Goal: Task Accomplishment & Management: Use online tool/utility

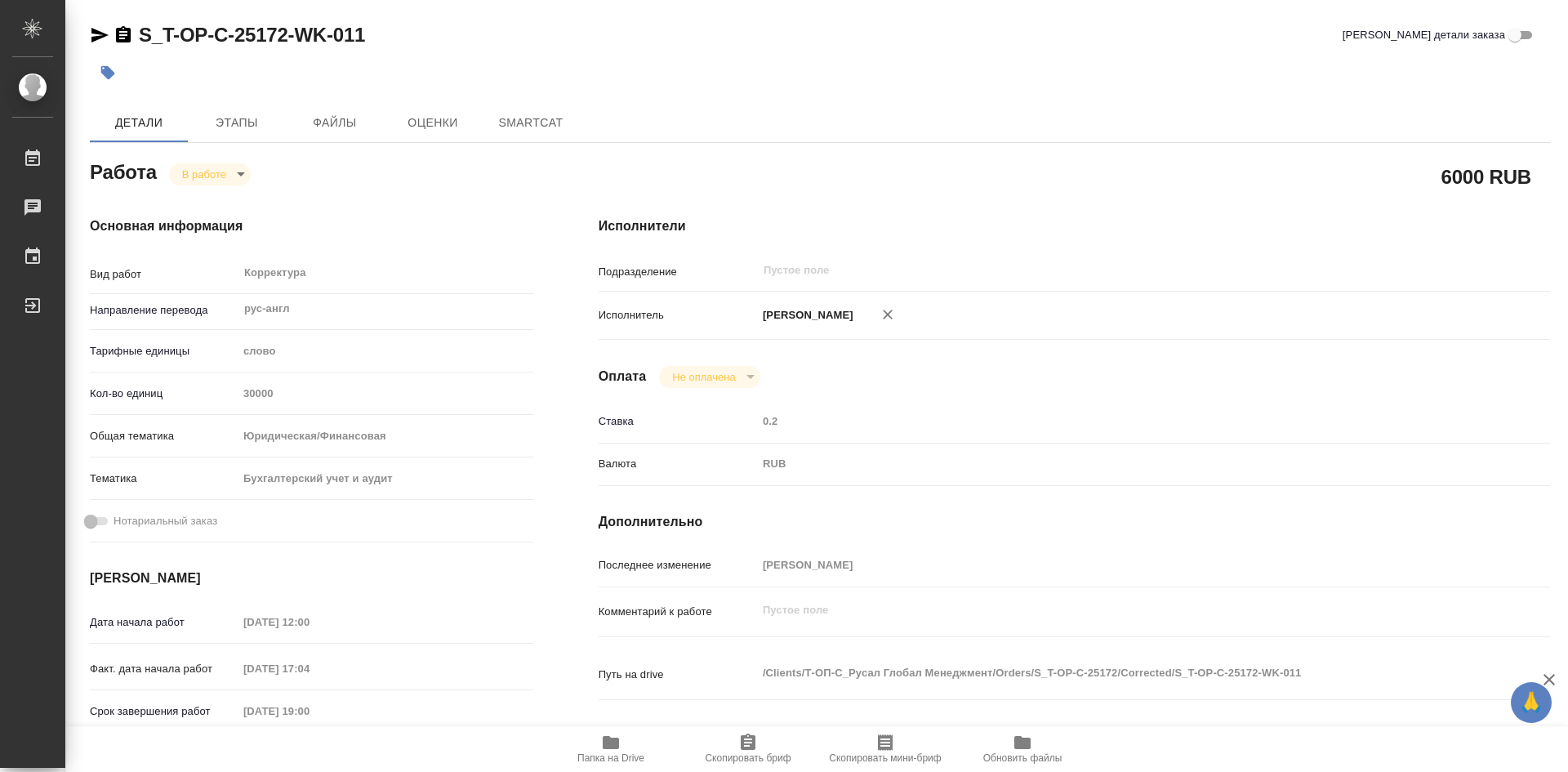
type textarea "x"
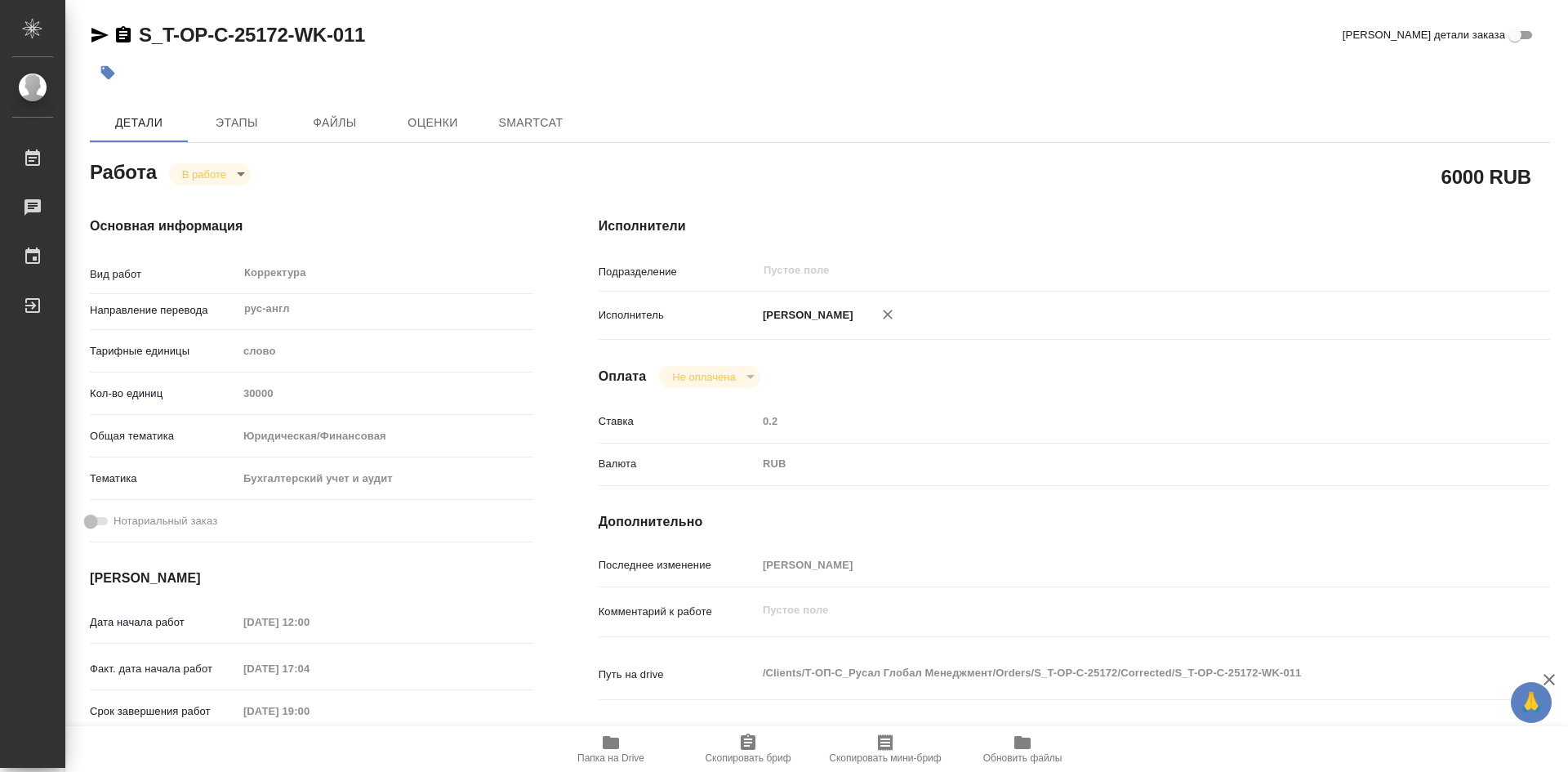
type textarea "x"
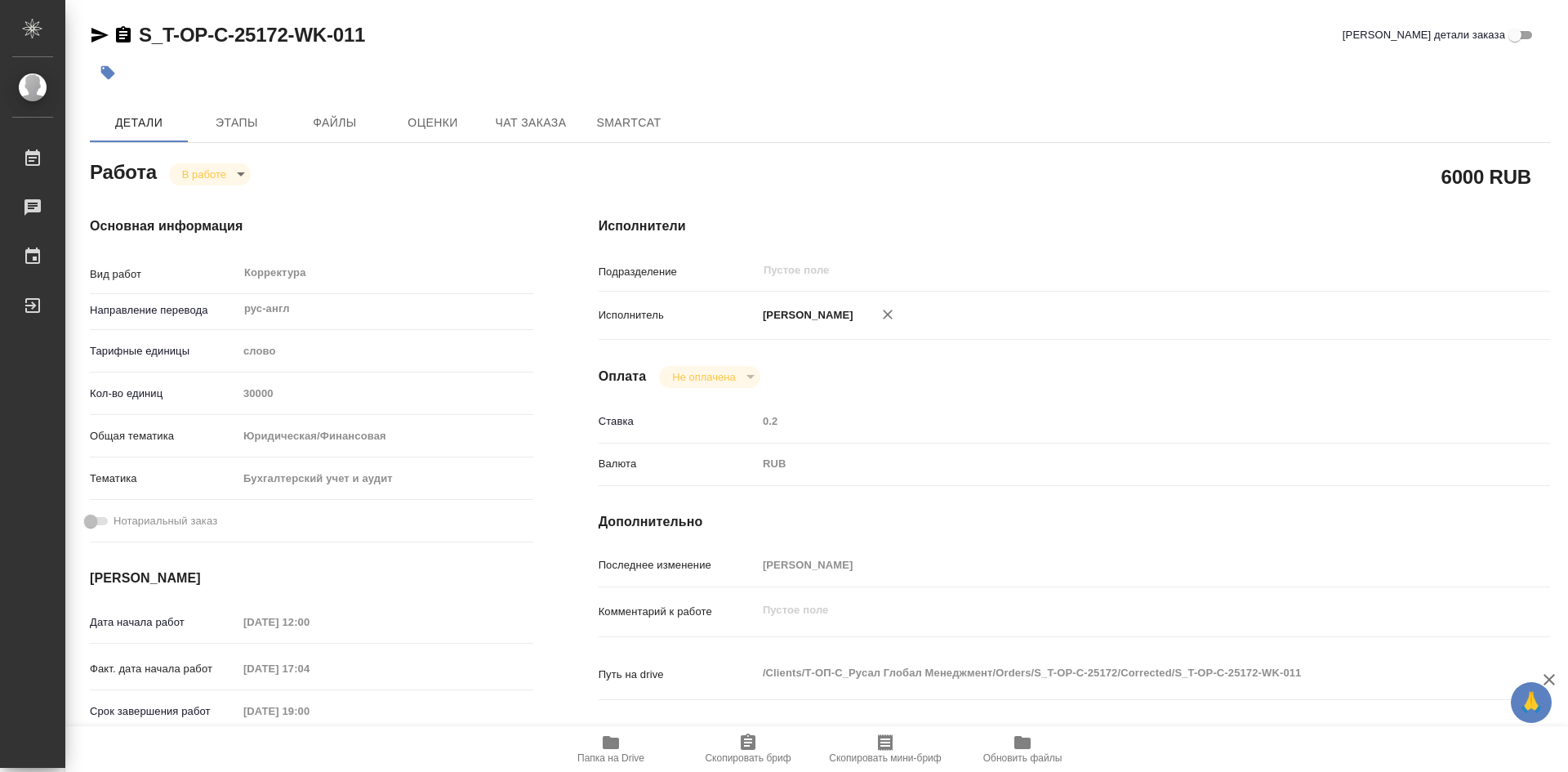
type textarea "x"
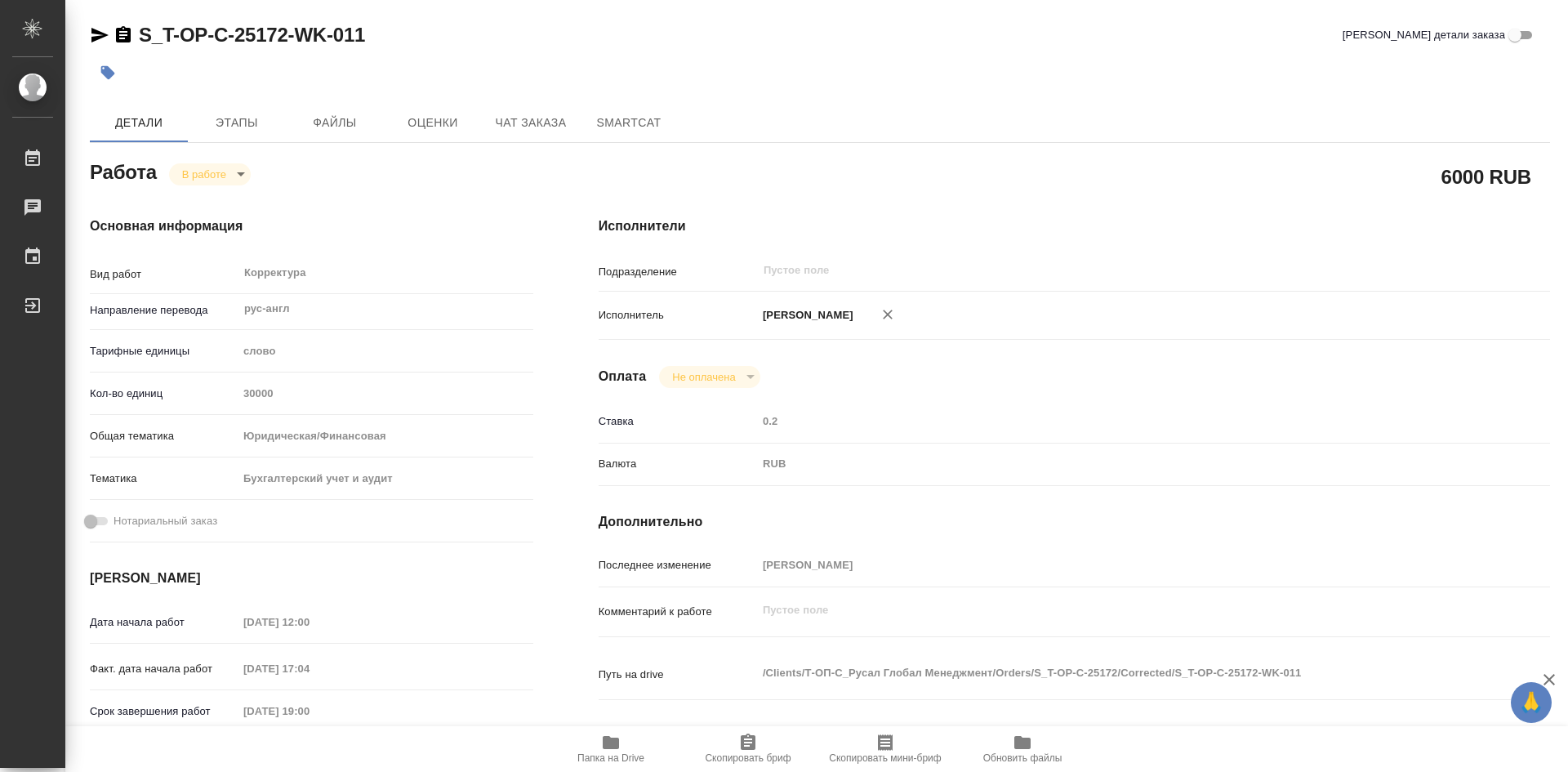
click at [241, 173] on body "🙏 .cls-1 fill:#fff; AWATERA [PERSON_NAME] Работы Чаты График Выйти S_T-OP-C-251…" at bounding box center [784, 386] width 1568 height 772
type textarea "x"
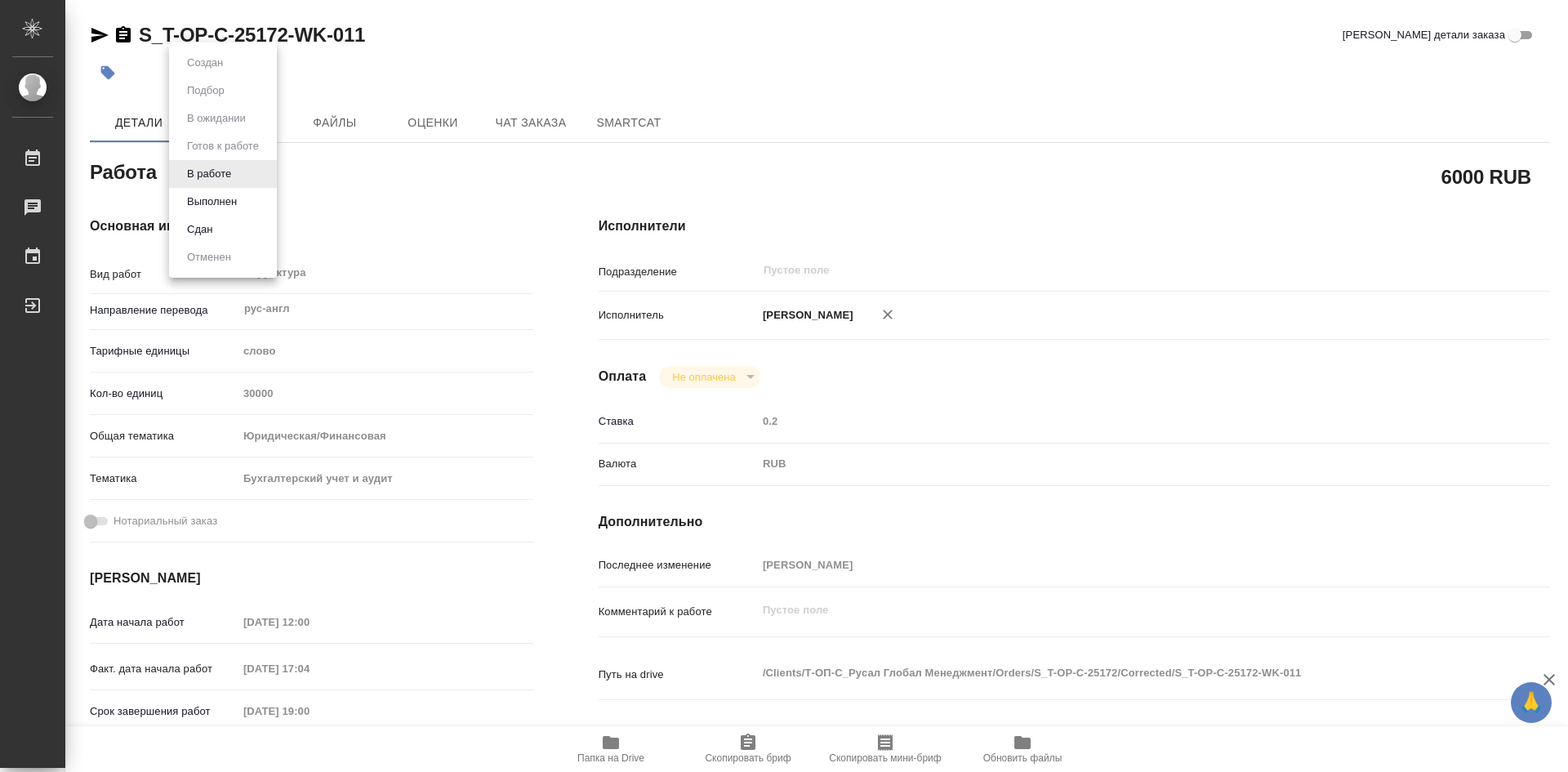
type textarea "x"
click at [220, 202] on button "Выполнен" at bounding box center [212, 202] width 60 height 18
type textarea "x"
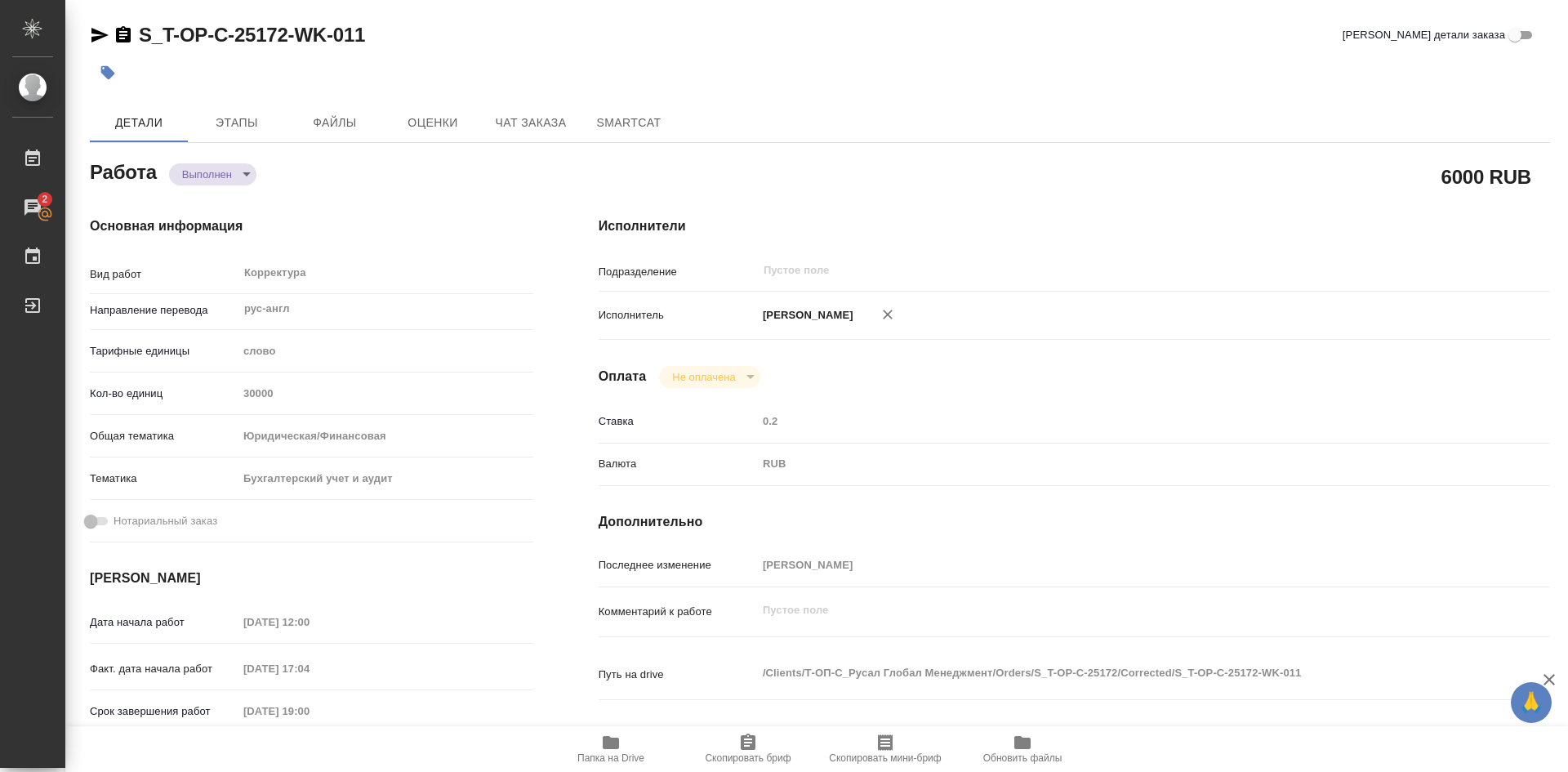
type textarea "x"
click at [619, 742] on icon "button" at bounding box center [611, 742] width 16 height 13
type textarea "x"
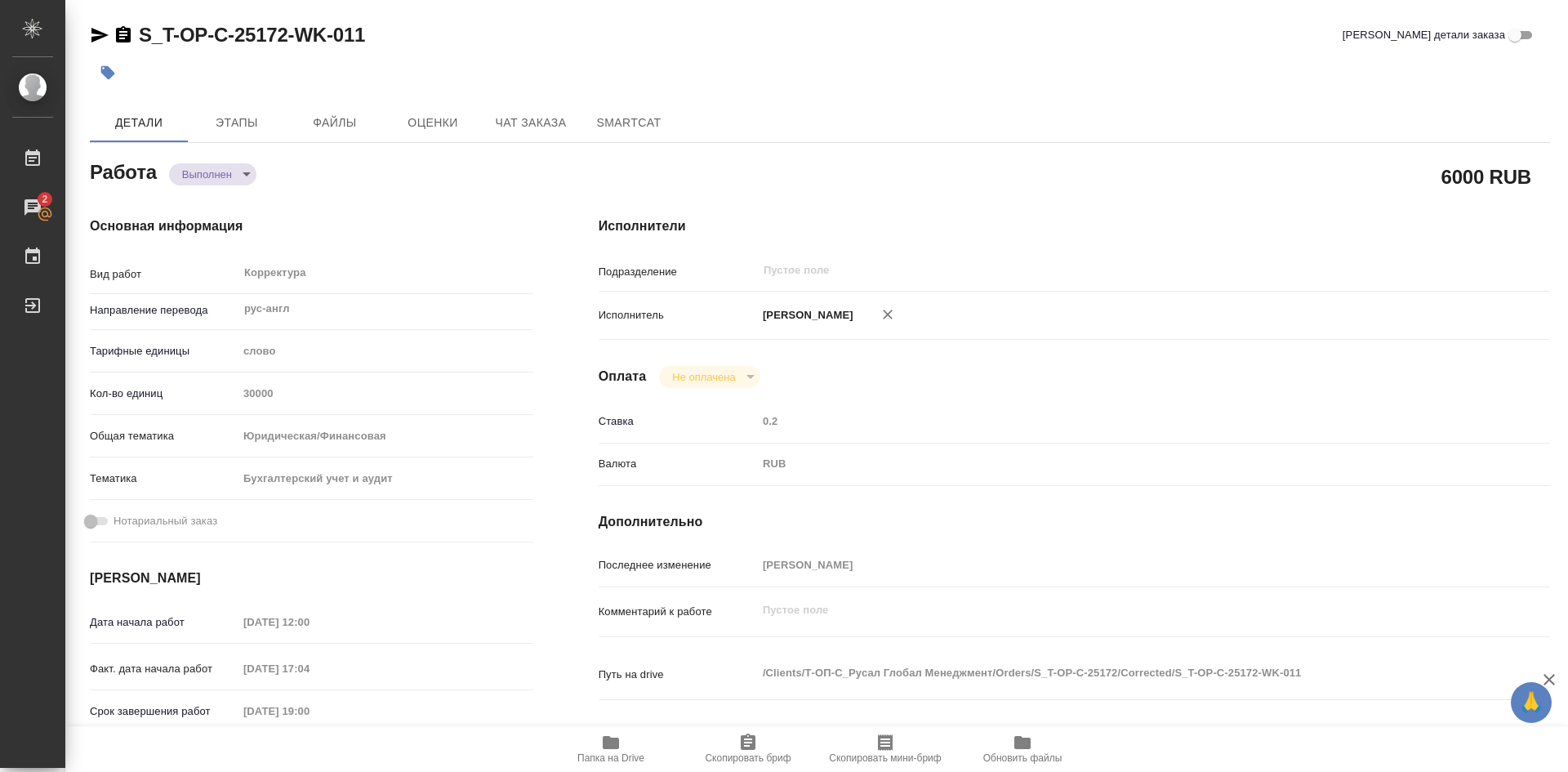
type textarea "x"
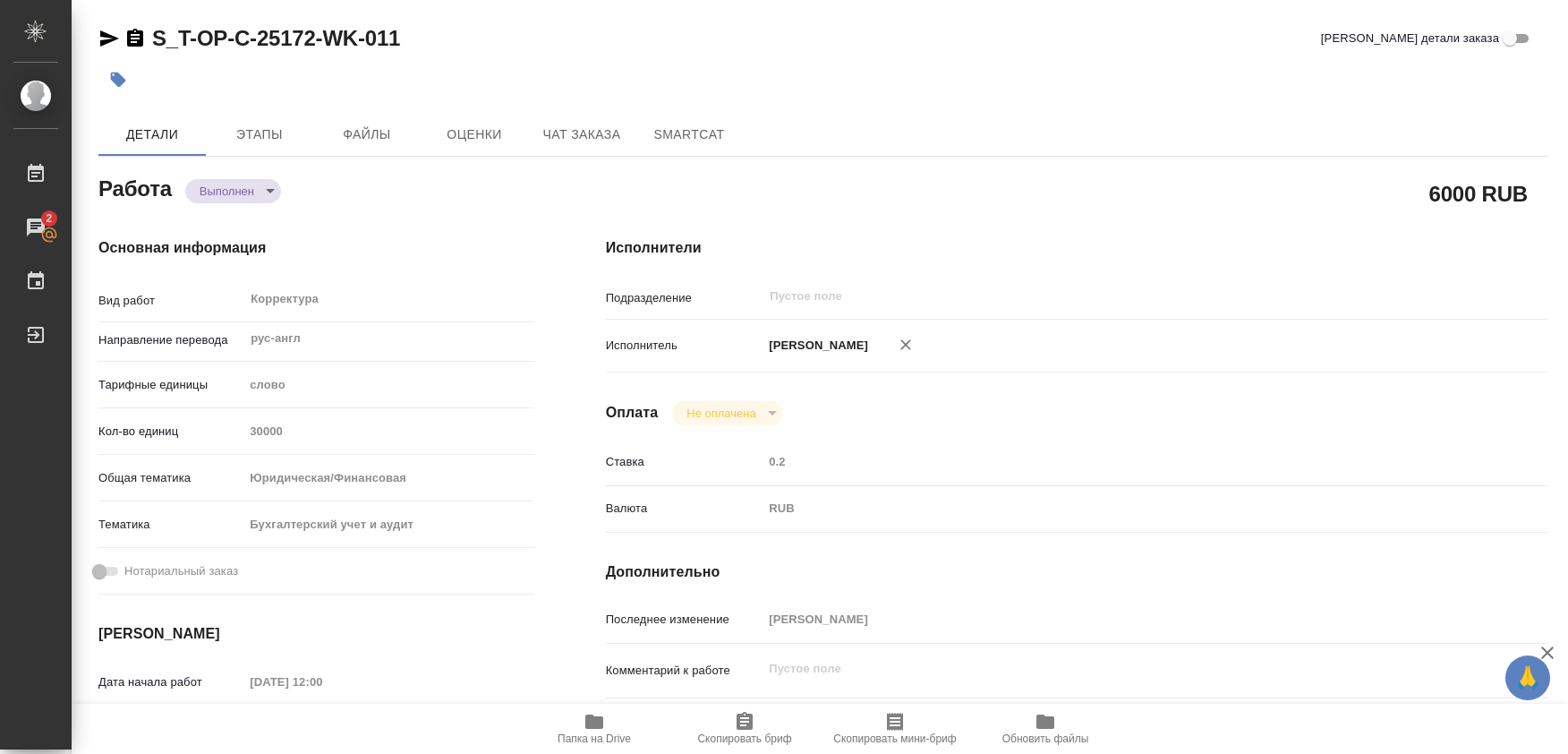
type textarea "x"
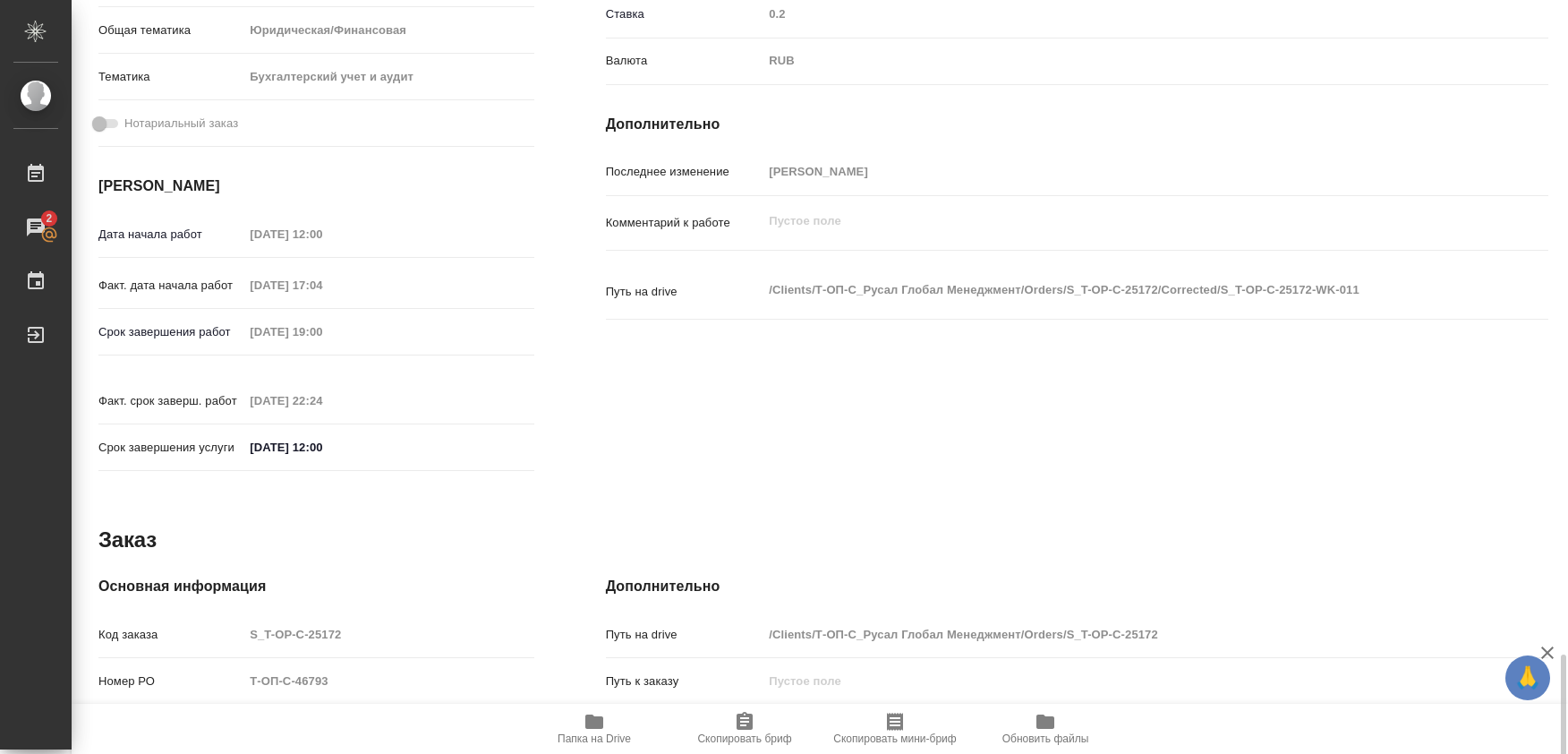
scroll to position [730, 0]
